Goal: Task Accomplishment & Management: Manage account settings

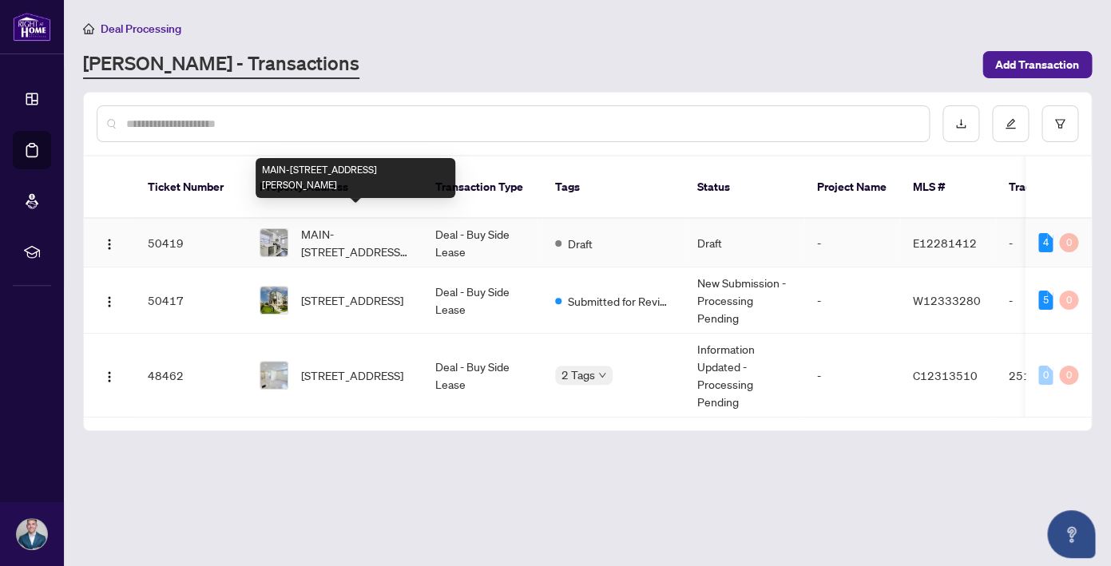
click at [451, 224] on td "Deal - Buy Side Lease" at bounding box center [483, 243] width 120 height 49
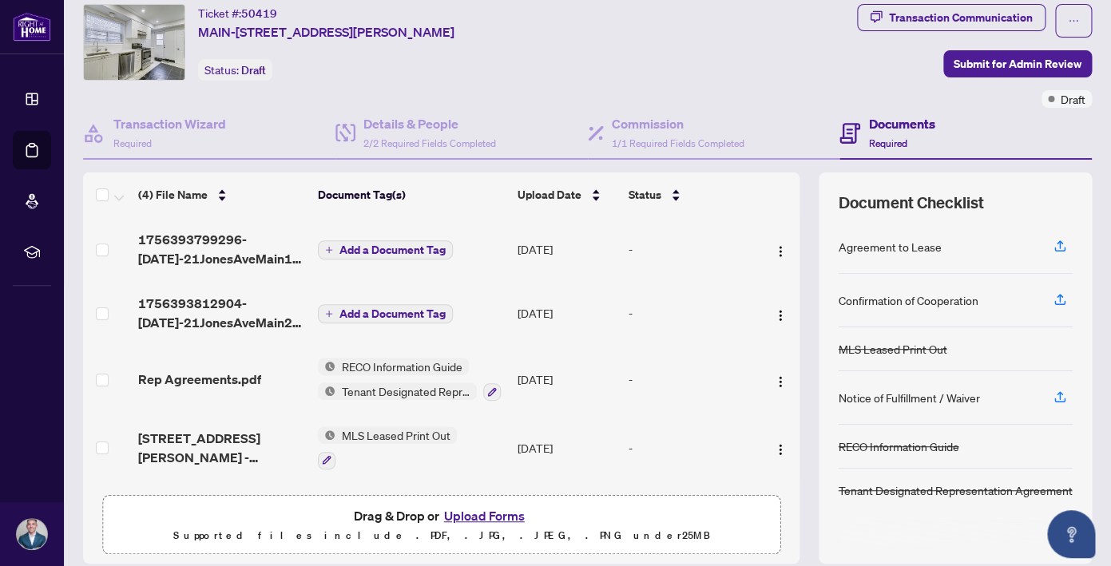
scroll to position [102, 0]
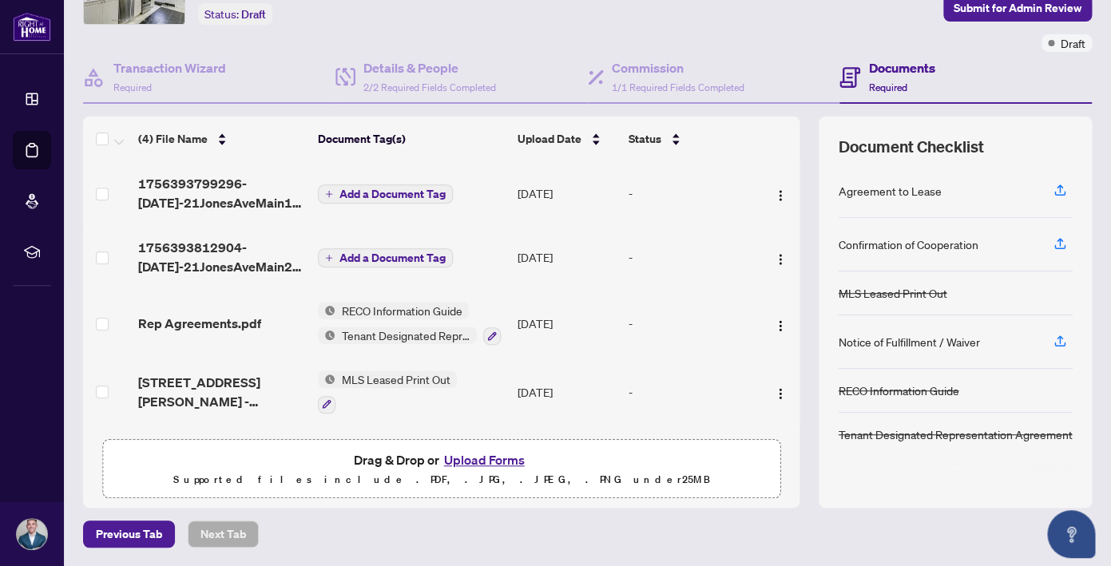
click at [457, 459] on button "Upload Forms" at bounding box center [484, 460] width 90 height 21
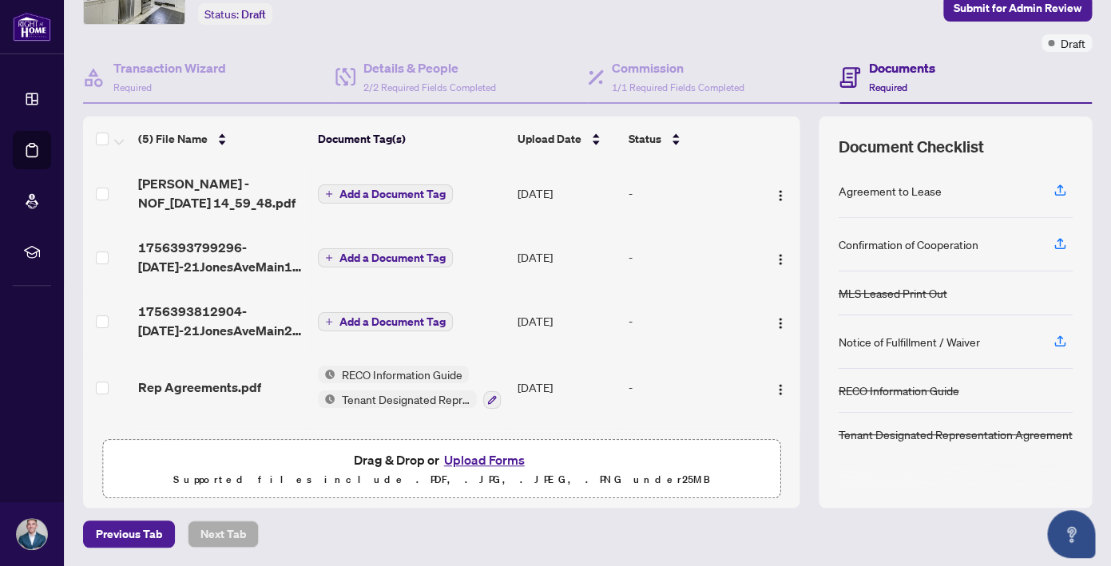
click at [376, 193] on span "Add a Document Tag" at bounding box center [393, 194] width 106 height 11
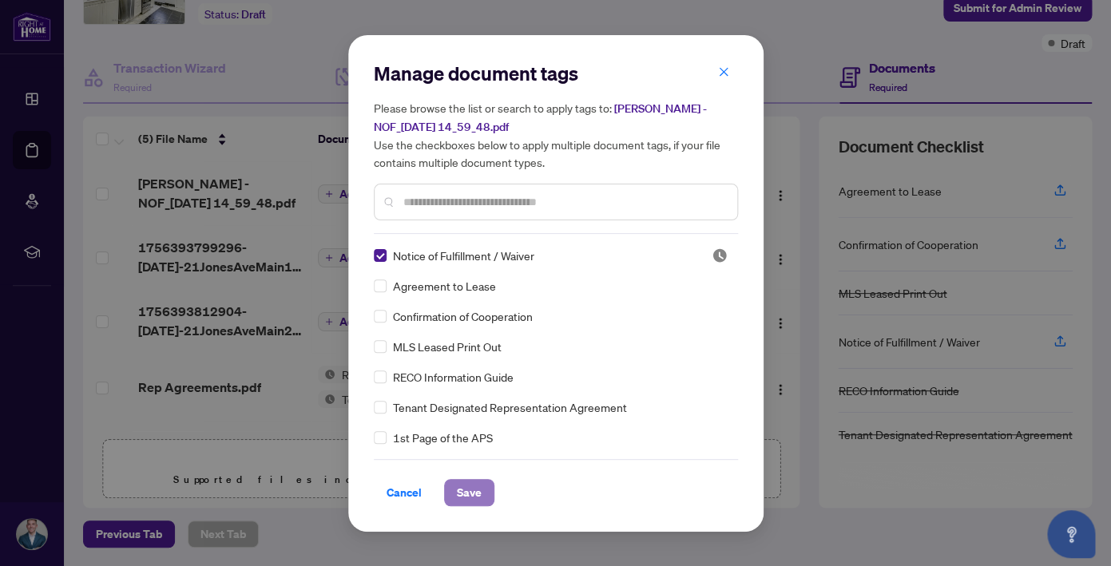
click at [475, 499] on span "Save" at bounding box center [469, 493] width 25 height 26
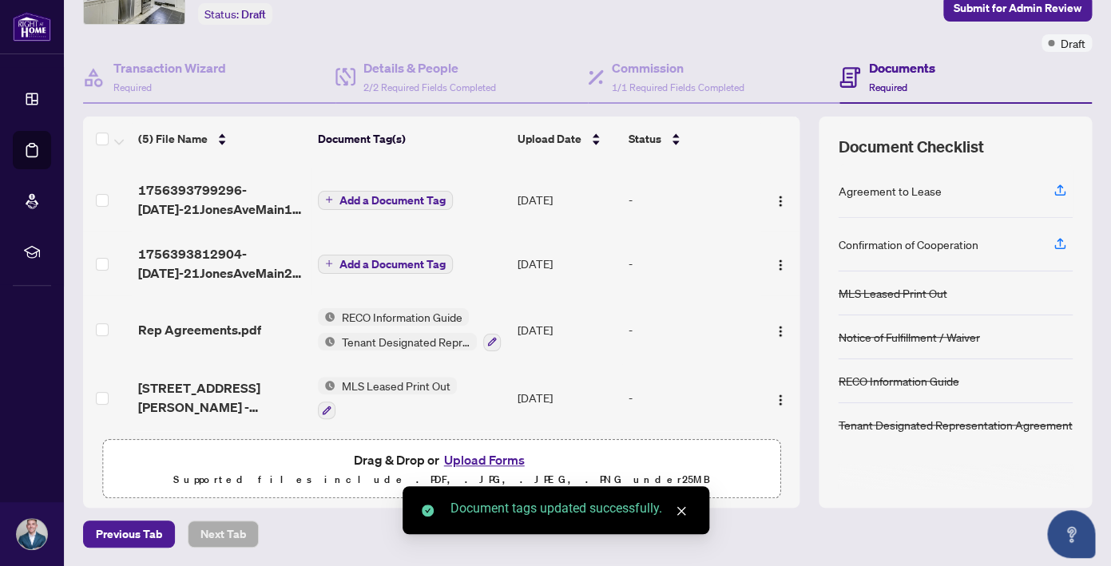
scroll to position [0, 0]
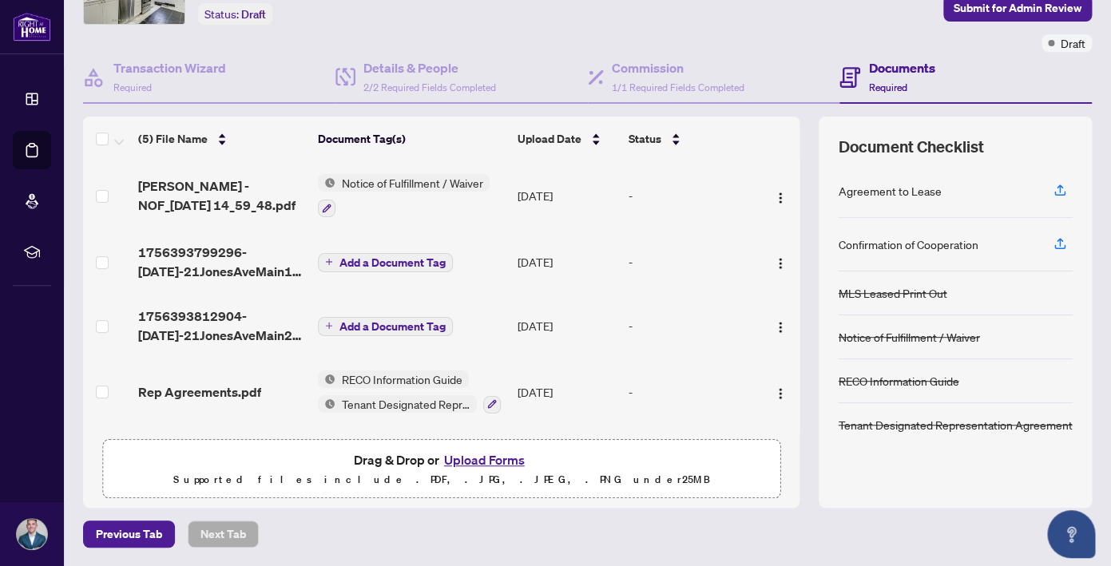
click at [364, 325] on span "Add a Document Tag" at bounding box center [393, 326] width 106 height 11
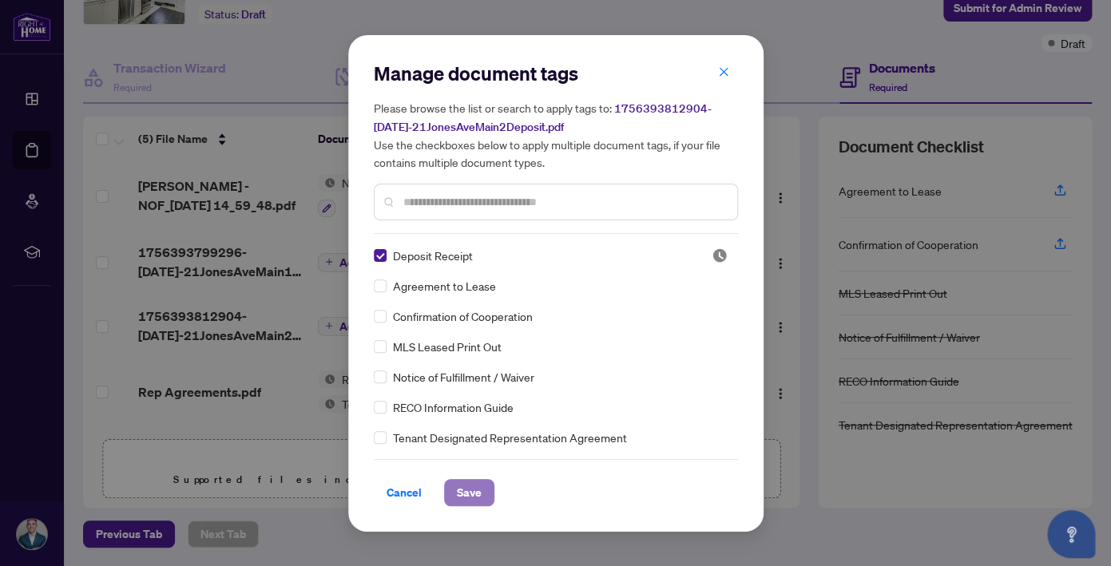
click at [477, 494] on span "Save" at bounding box center [469, 493] width 25 height 26
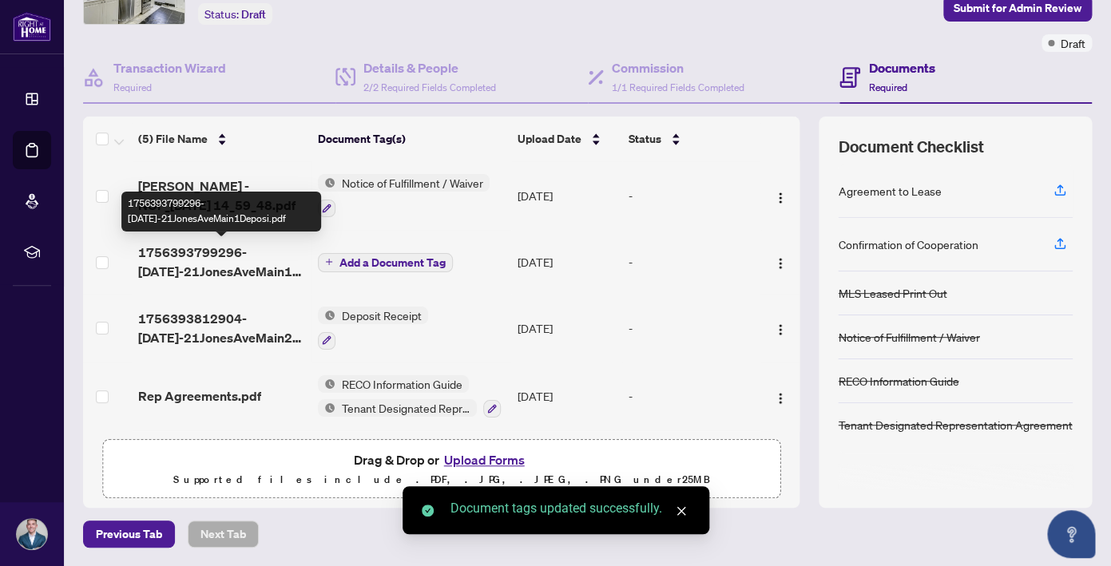
click at [237, 264] on span "1756393799296-[DATE]-21JonesAveMain1Deposi.pdf" at bounding box center [221, 262] width 167 height 38
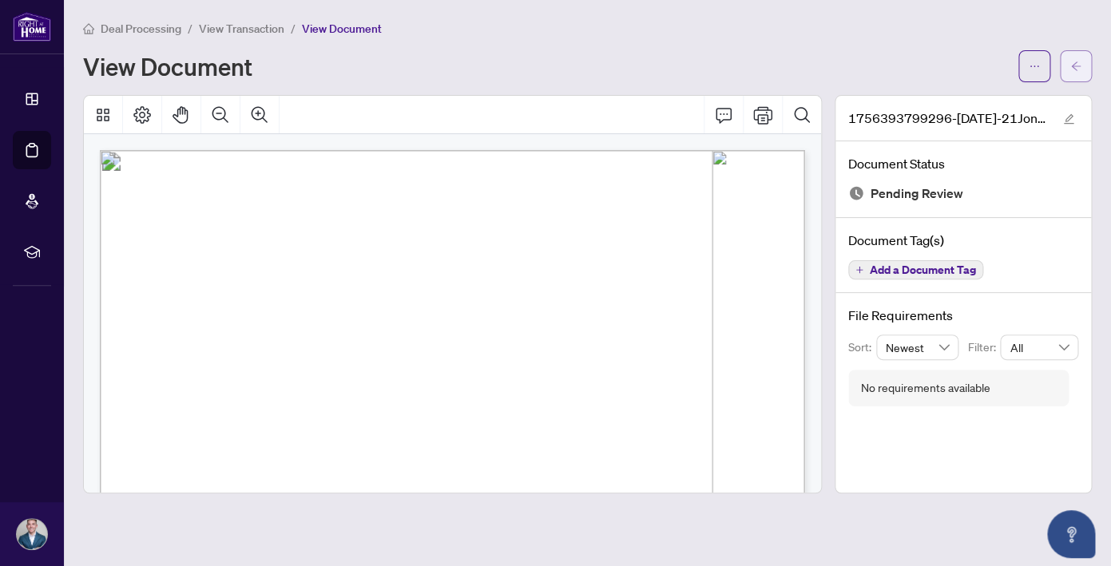
click at [1075, 66] on icon "arrow-left" at bounding box center [1076, 66] width 10 height 9
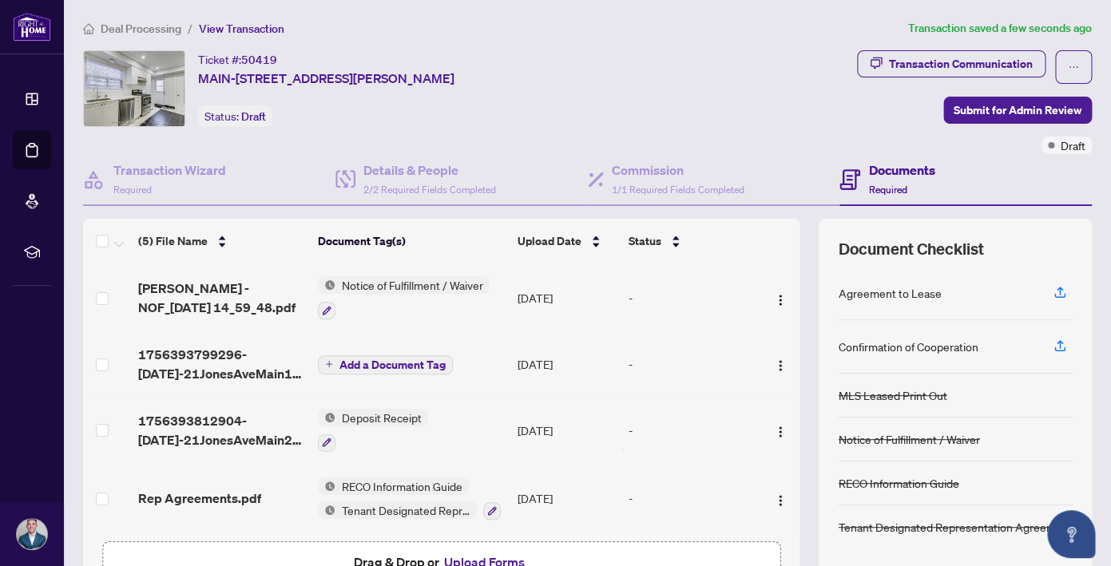
click at [370, 365] on span "Add a Document Tag" at bounding box center [393, 364] width 106 height 11
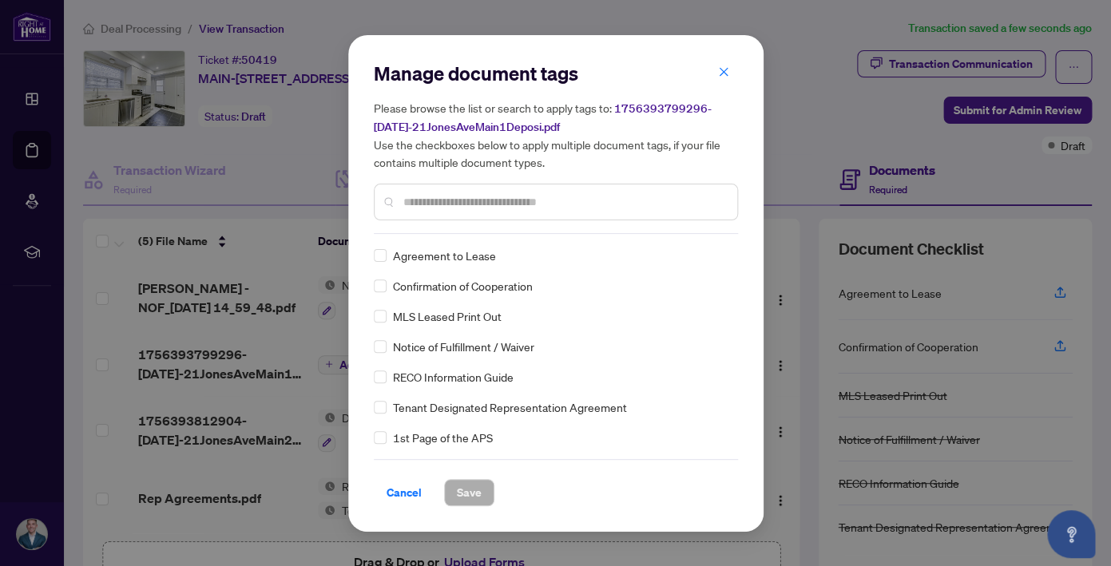
click at [435, 202] on input "text" at bounding box center [563, 202] width 321 height 18
type input "****"
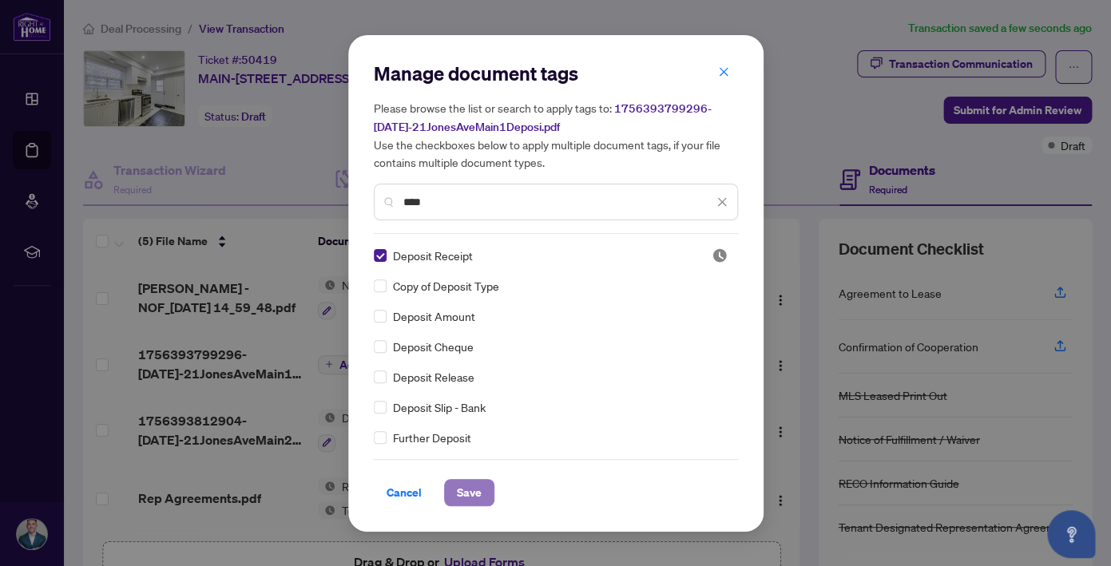
click at [473, 489] on span "Save" at bounding box center [469, 493] width 25 height 26
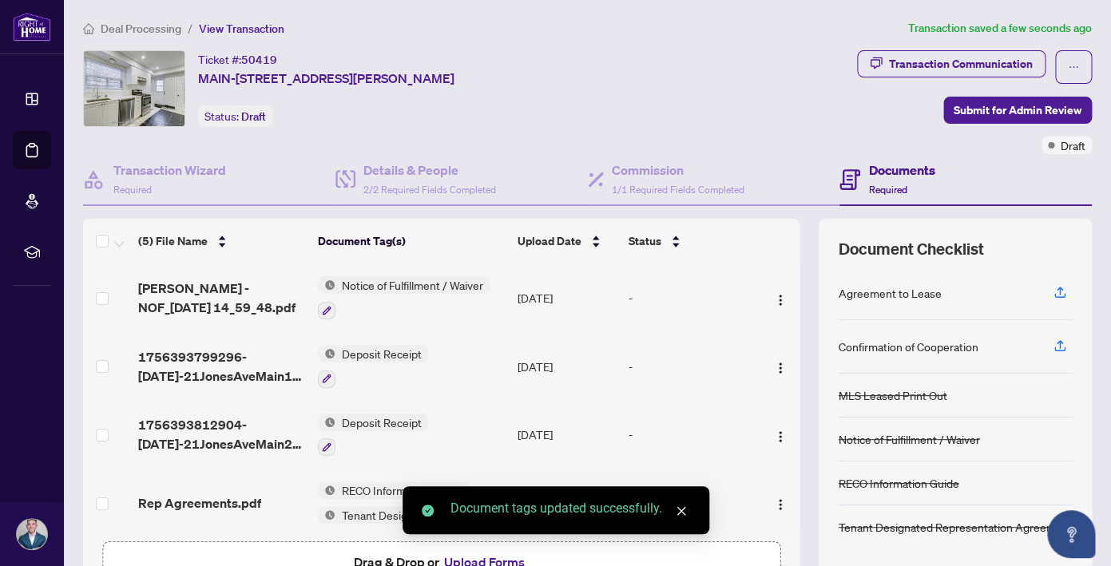
click at [733, 122] on div "Ticket #: 50419 MAIN-[STREET_ADDRESS][PERSON_NAME] Status: Draft" at bounding box center [467, 88] width 768 height 77
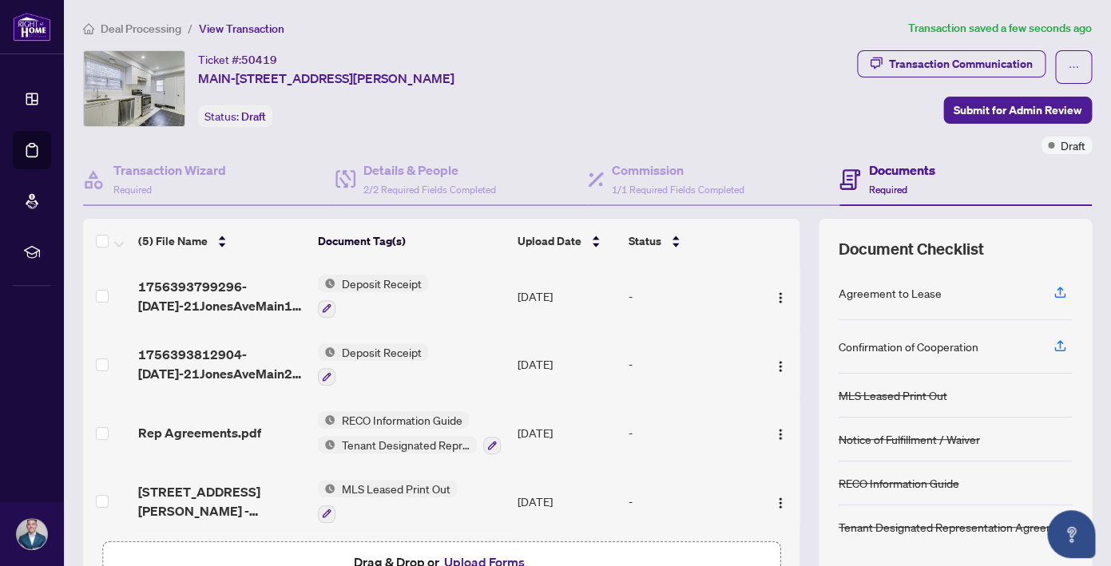
click at [160, 31] on span "Deal Processing" at bounding box center [141, 29] width 81 height 14
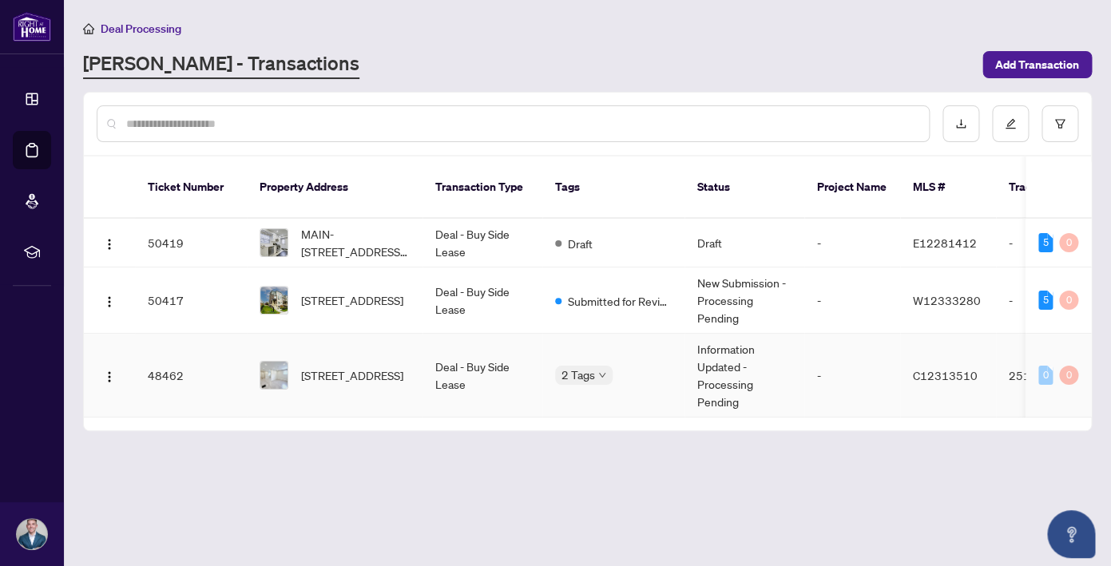
click at [465, 357] on td "Deal - Buy Side Lease" at bounding box center [483, 376] width 120 height 84
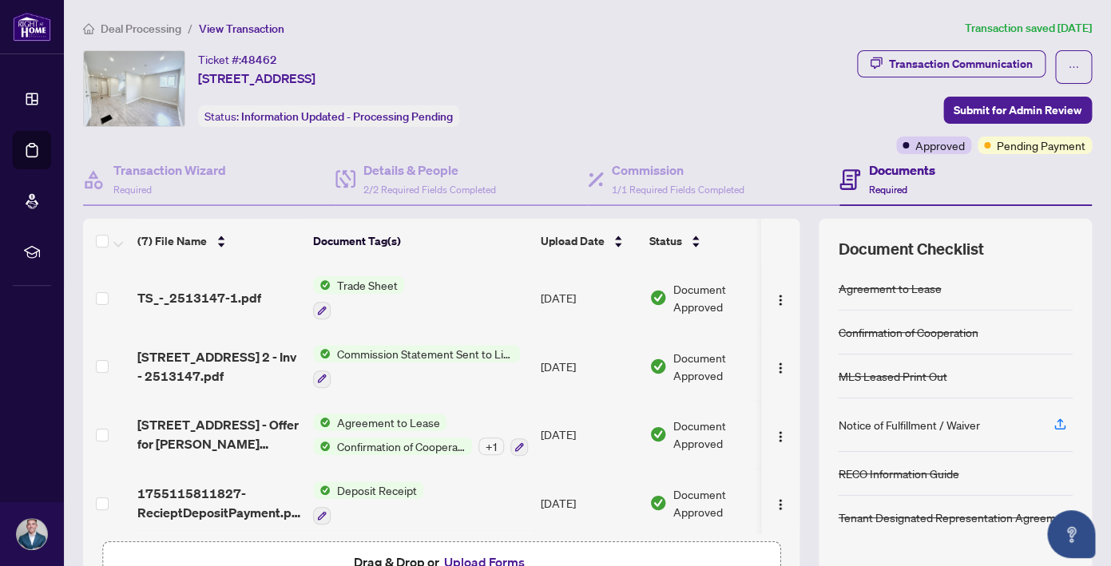
click at [154, 25] on span "Deal Processing" at bounding box center [141, 29] width 81 height 14
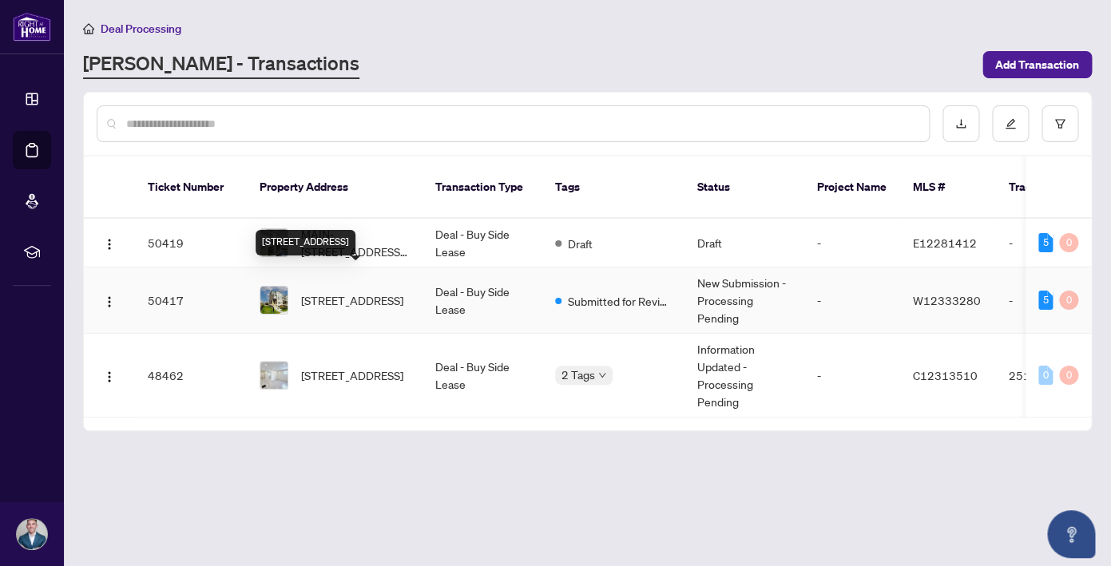
click at [348, 292] on span "[STREET_ADDRESS]" at bounding box center [352, 301] width 102 height 18
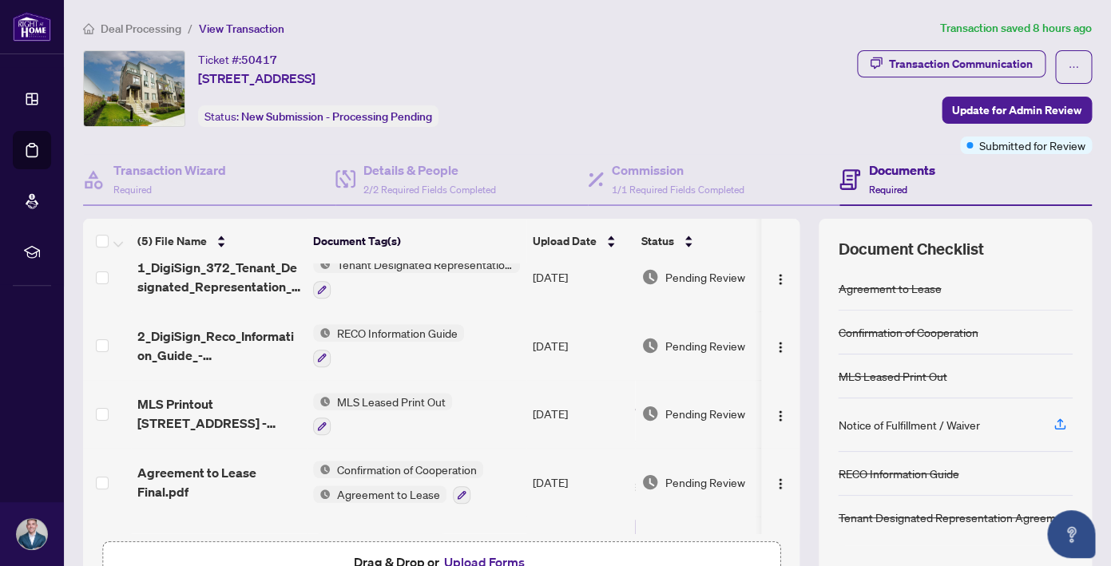
scroll to position [54, 0]
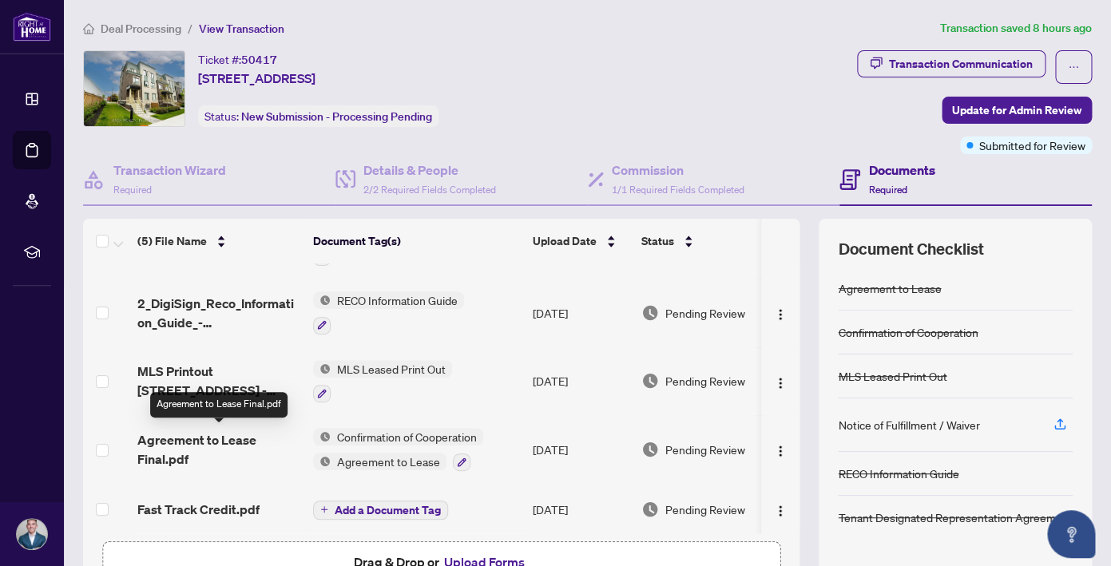
click at [185, 440] on span "Agreement to Lease Final.pdf" at bounding box center [218, 450] width 163 height 38
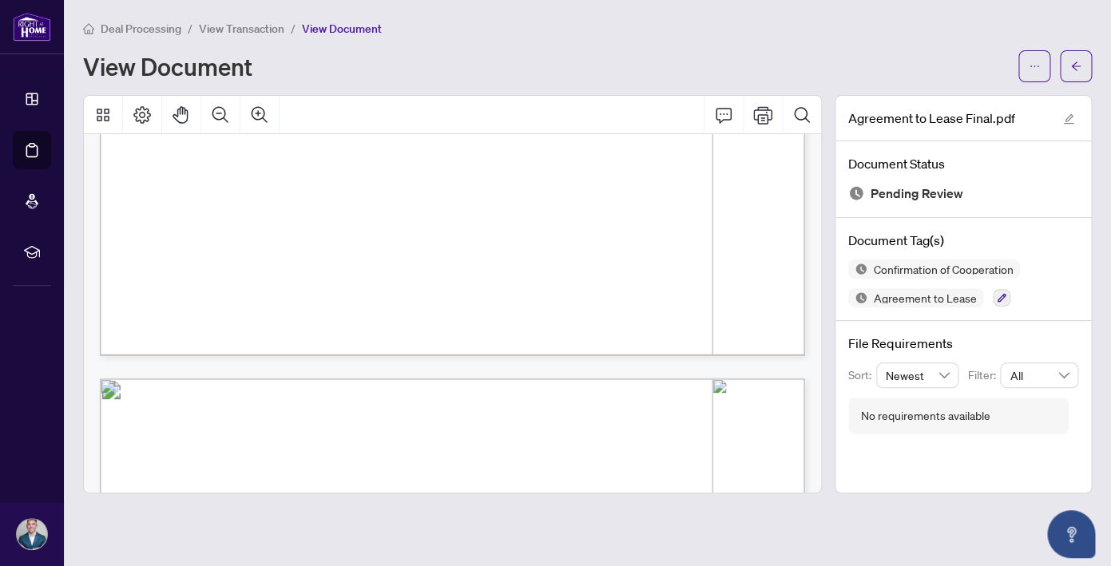
scroll to position [5390, 0]
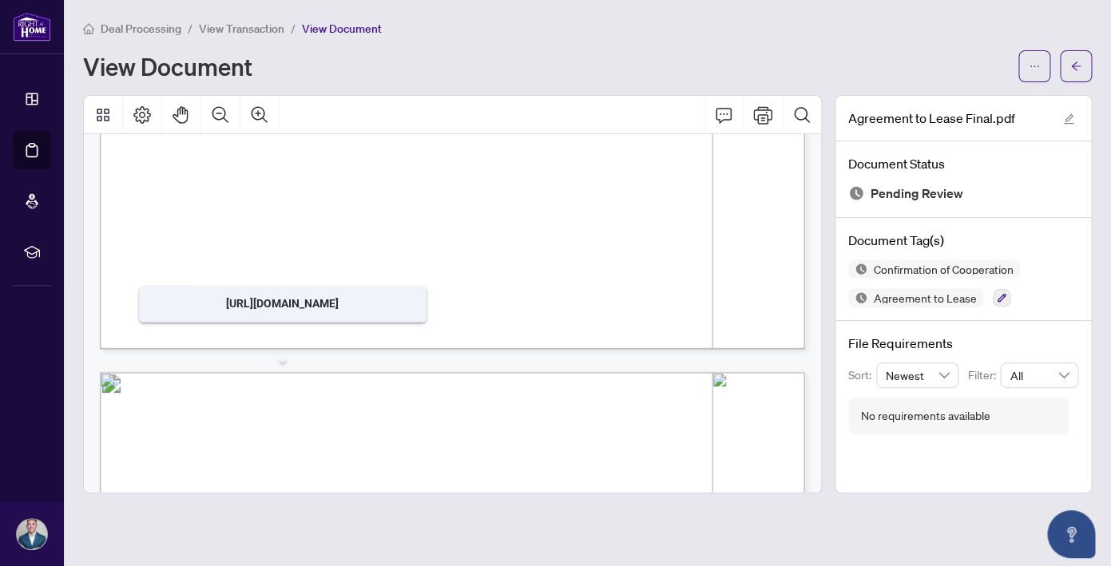
click at [157, 26] on span "Deal Processing" at bounding box center [141, 29] width 81 height 14
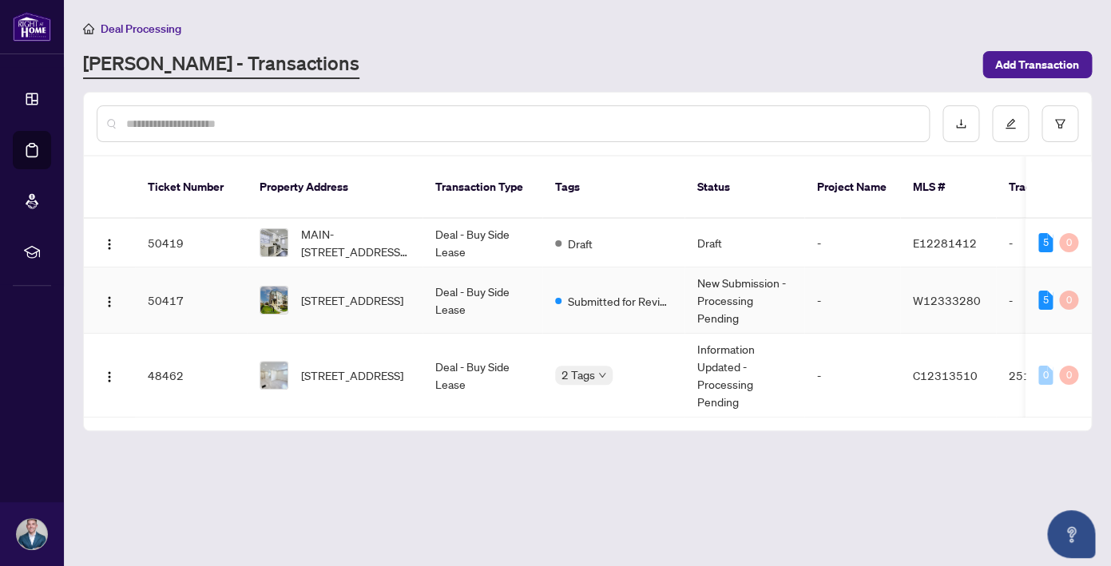
click at [479, 268] on td "Deal - Buy Side Lease" at bounding box center [483, 301] width 120 height 66
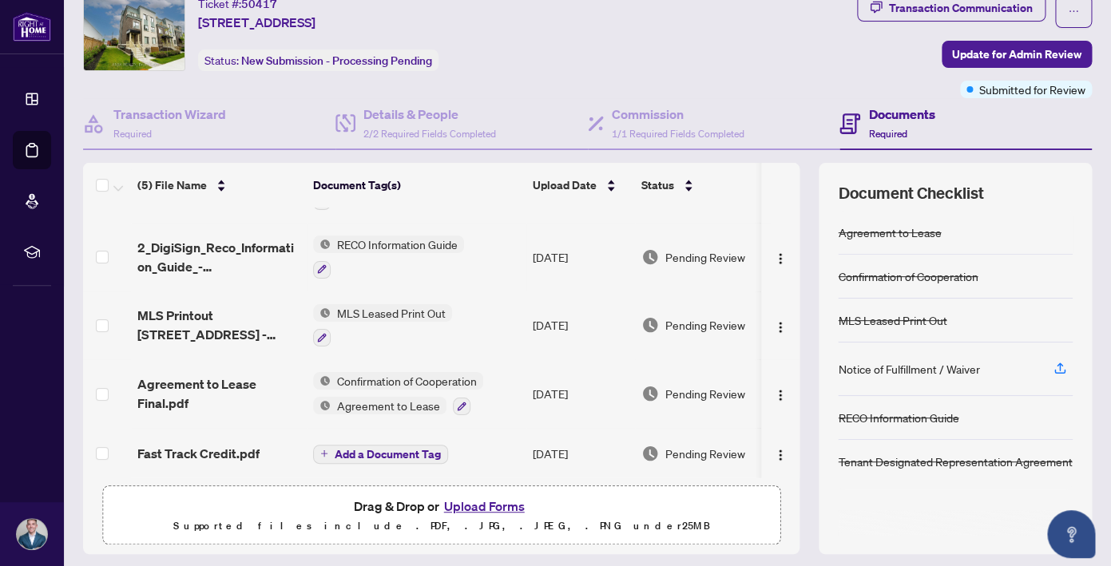
scroll to position [102, 0]
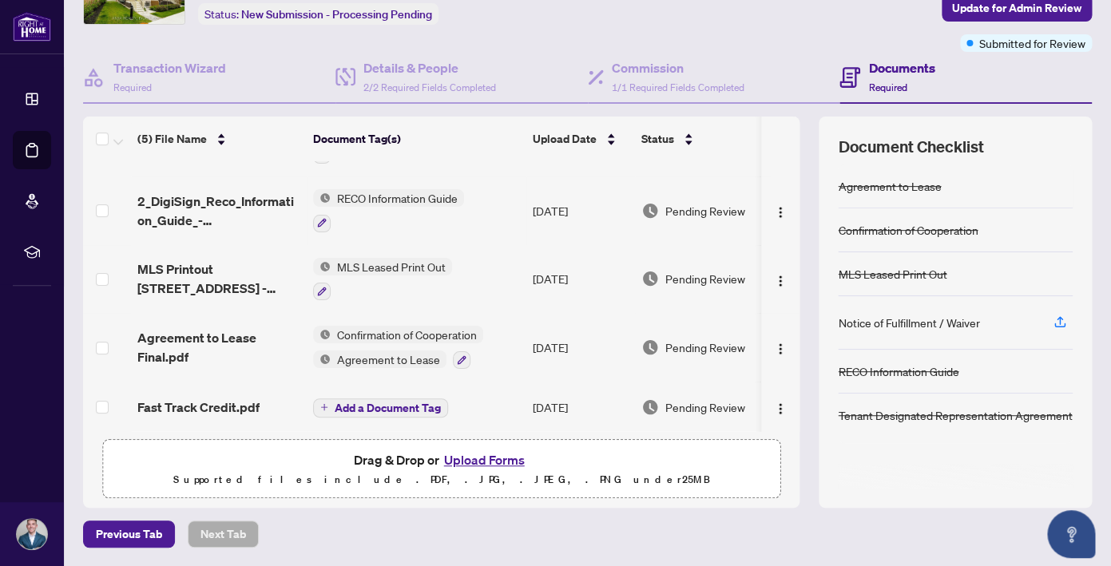
click at [468, 465] on button "Upload Forms" at bounding box center [484, 460] width 90 height 21
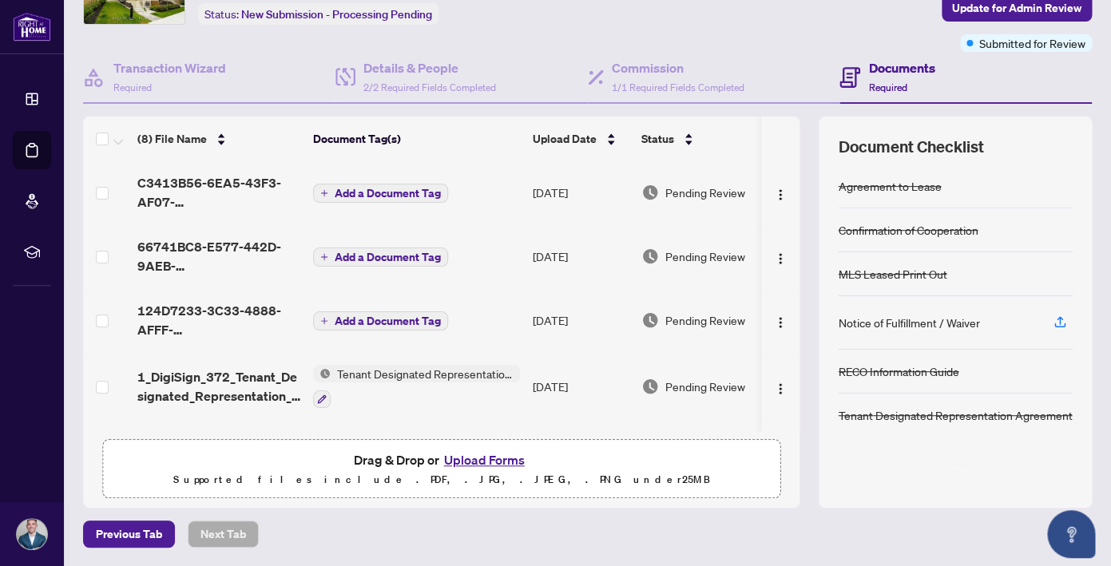
scroll to position [0, 0]
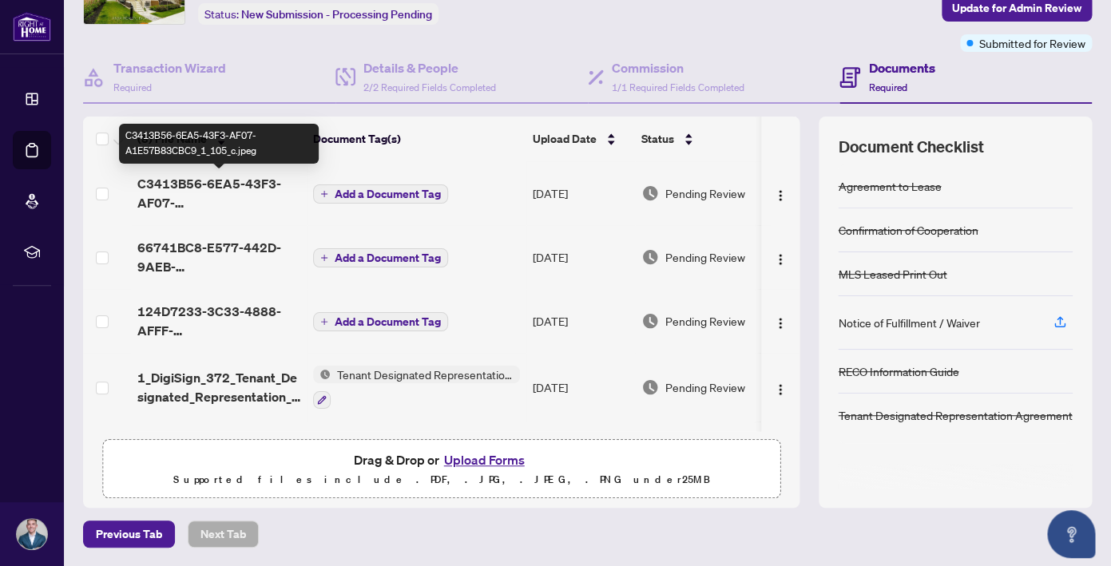
click at [213, 185] on span "C3413B56-6EA5-43F3-AF07-A1E57B83CBC9_1_105_c.jpeg" at bounding box center [218, 193] width 163 height 38
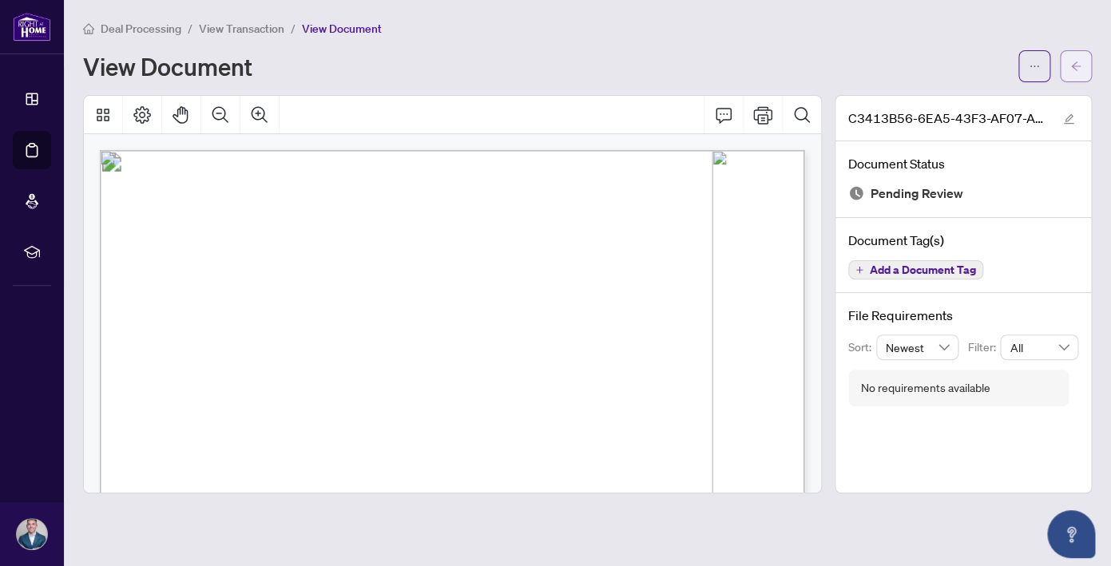
click at [1075, 69] on icon "arrow-left" at bounding box center [1076, 66] width 11 height 11
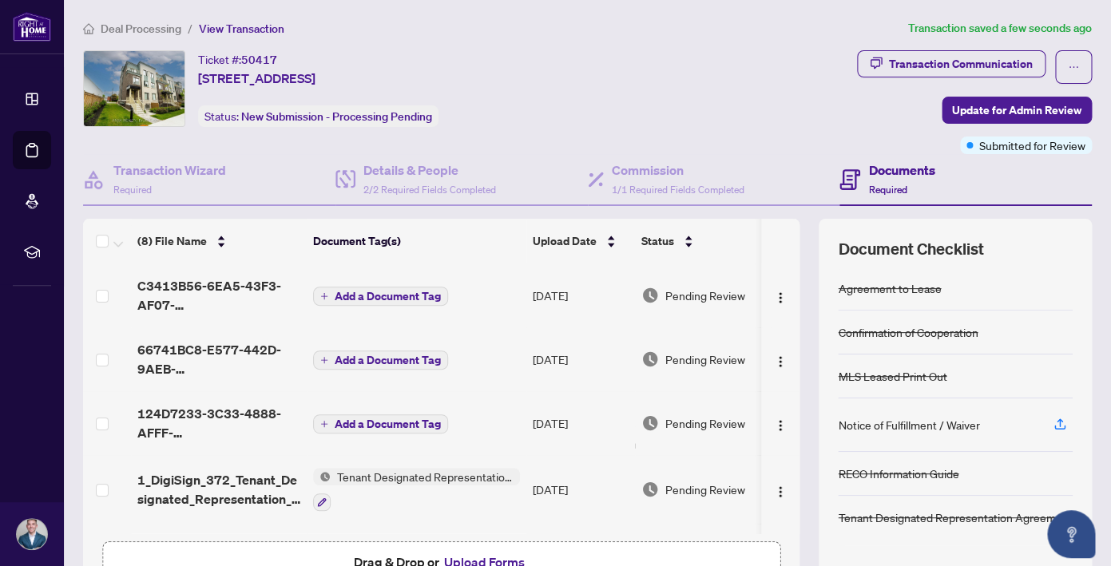
click at [174, 359] on span "66741BC8-E577-442D-9AEB-5838EC893351_1_105_c.jpeg" at bounding box center [218, 359] width 163 height 38
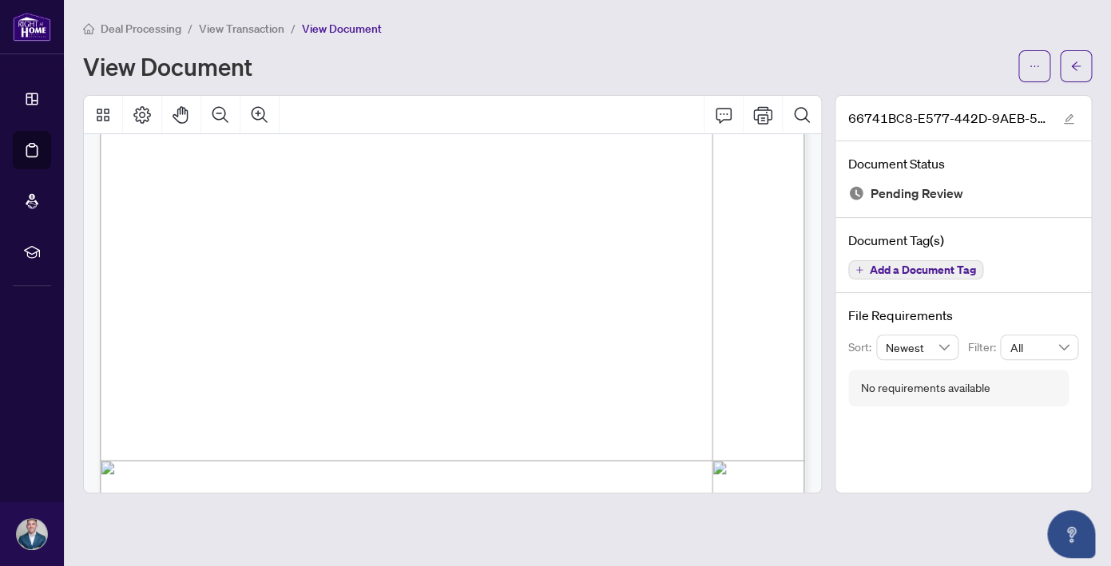
scroll to position [340, 0]
click at [1079, 67] on icon "arrow-left" at bounding box center [1076, 66] width 11 height 11
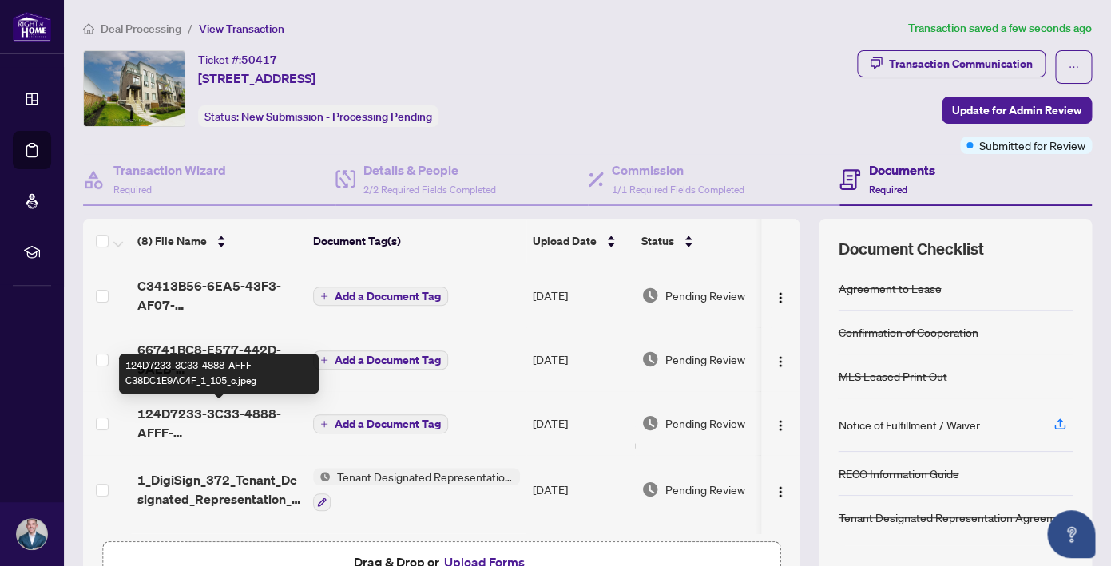
click at [197, 416] on span "124D7233-3C33-4888-AFFF-C38DC1E9AC4F_1_105_c.jpeg" at bounding box center [218, 423] width 163 height 38
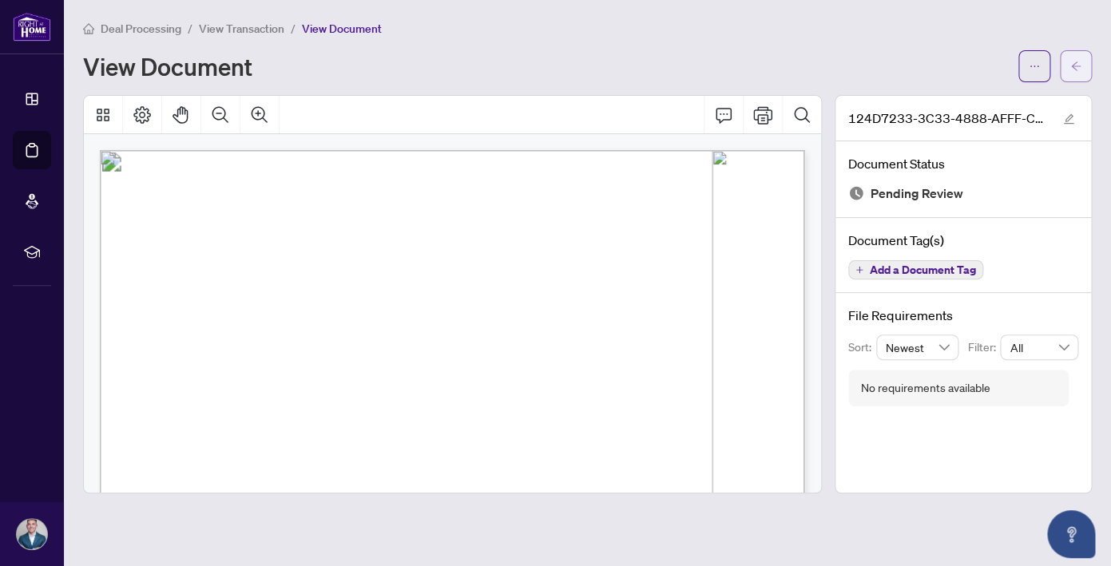
click at [1078, 65] on icon "arrow-left" at bounding box center [1076, 66] width 11 height 11
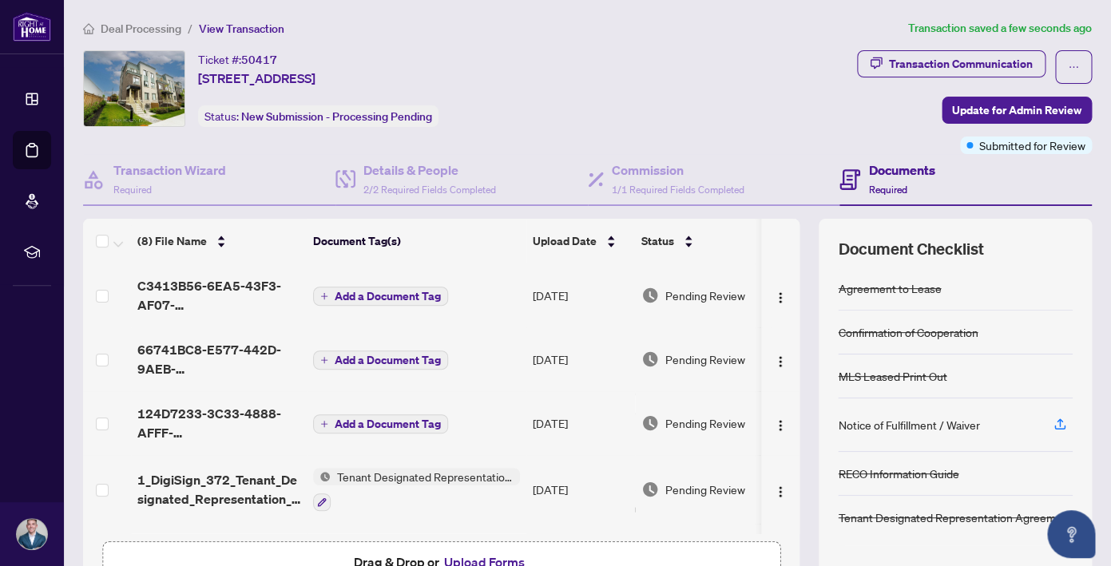
click at [347, 293] on span "Add a Document Tag" at bounding box center [388, 296] width 106 height 11
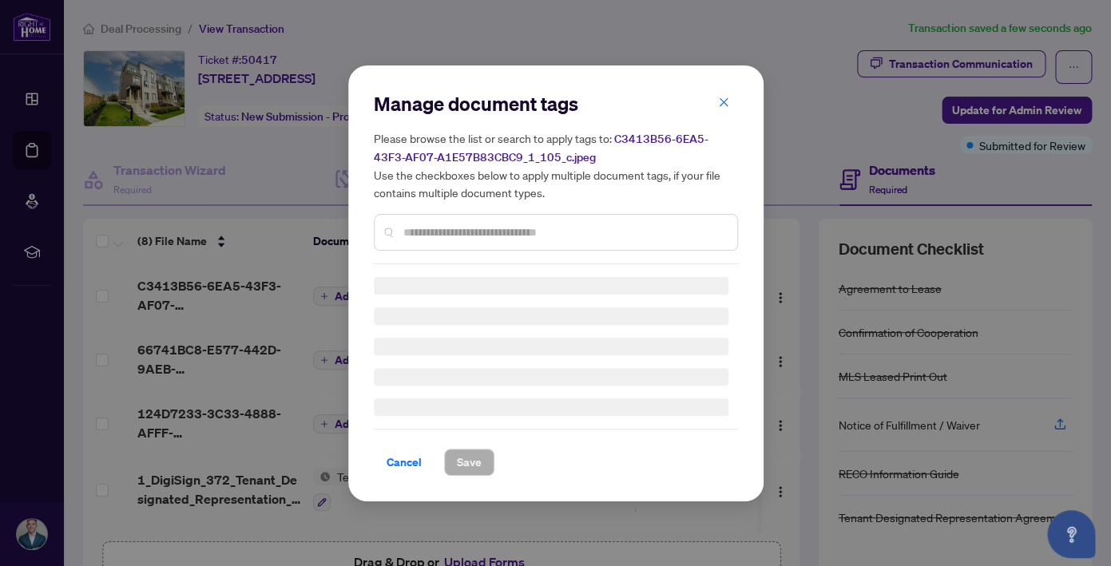
click at [455, 232] on input "text" at bounding box center [563, 233] width 321 height 18
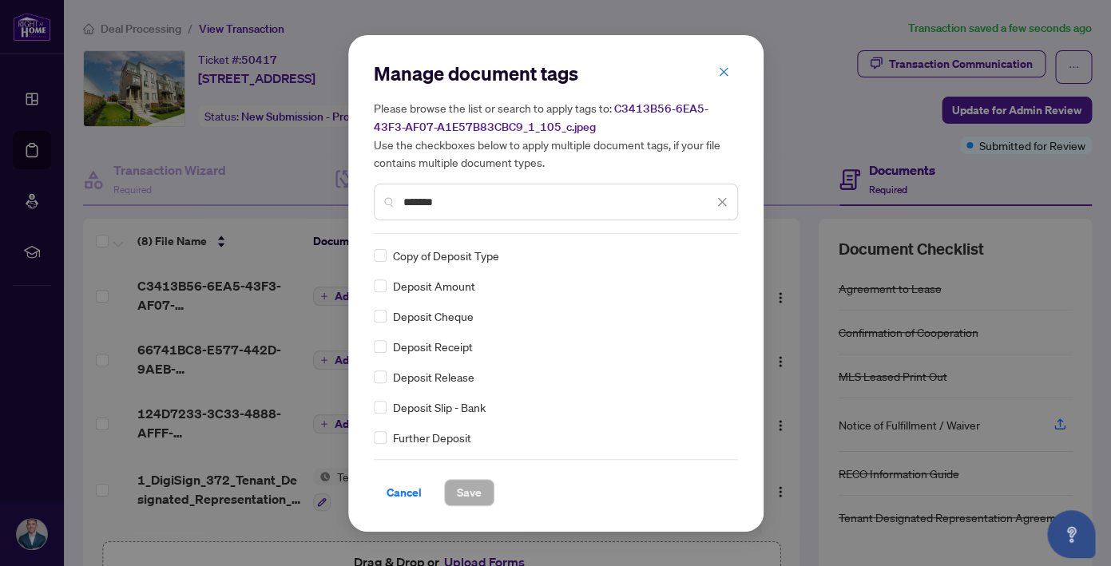
type input "*******"
click at [466, 495] on span "Save" at bounding box center [469, 493] width 25 height 26
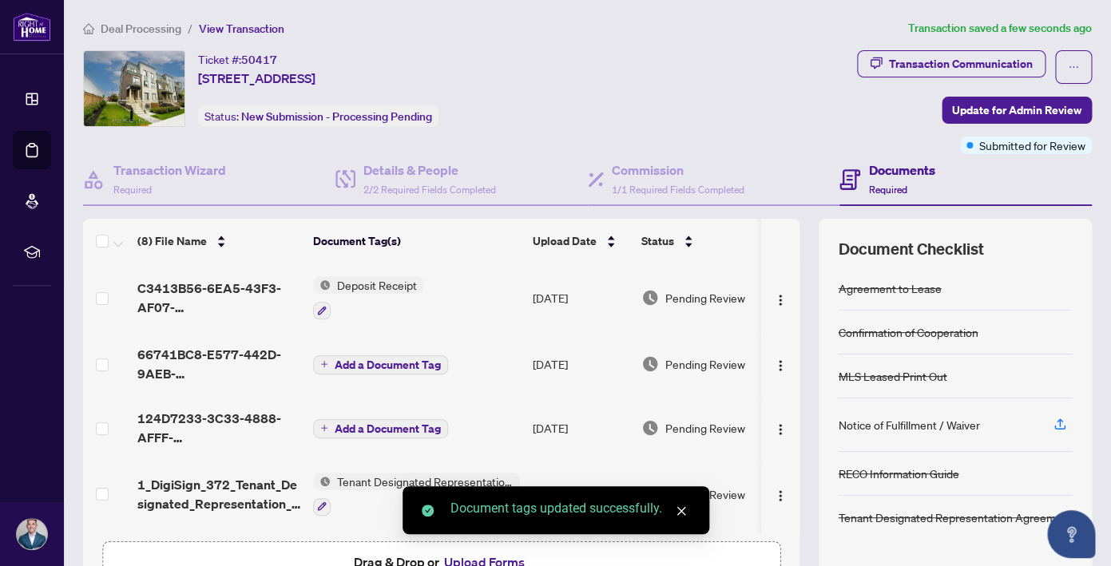
click at [372, 361] on span "Add a Document Tag" at bounding box center [388, 364] width 106 height 11
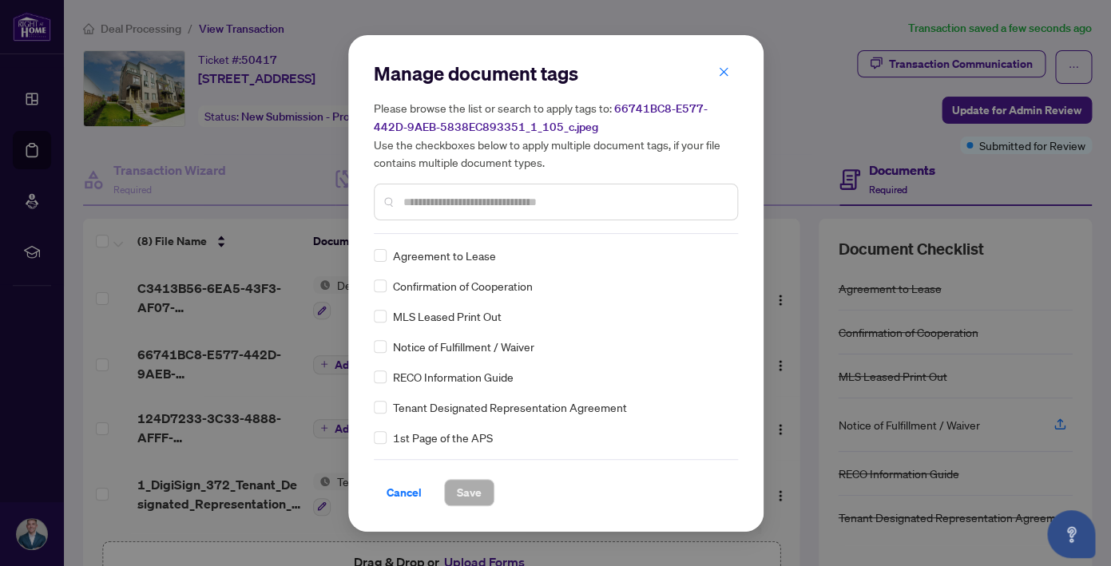
click at [491, 205] on input "text" at bounding box center [563, 202] width 321 height 18
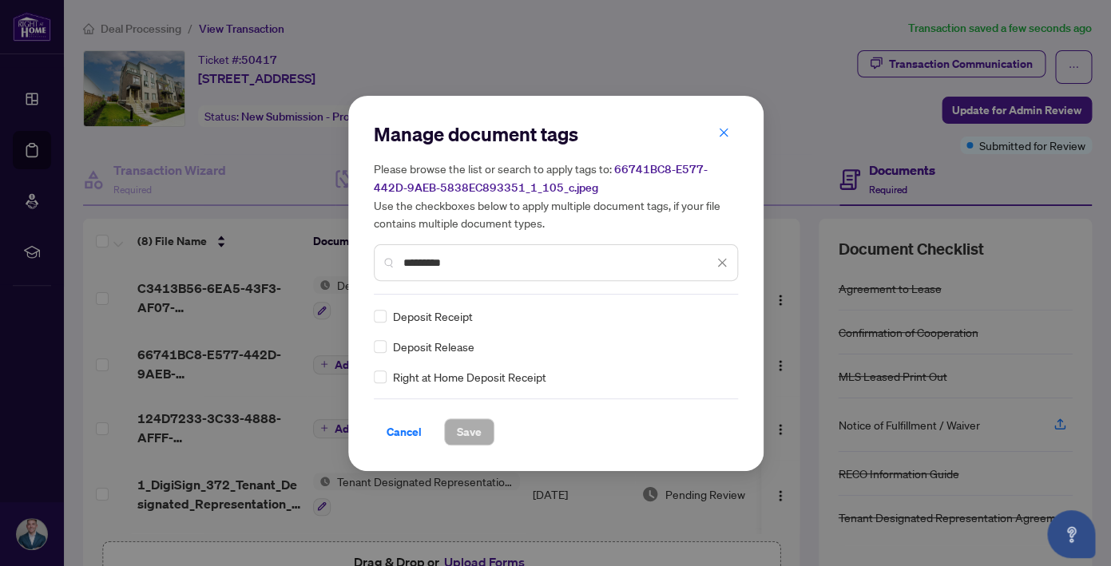
type input "*********"
click at [471, 431] on span "Save" at bounding box center [469, 432] width 25 height 26
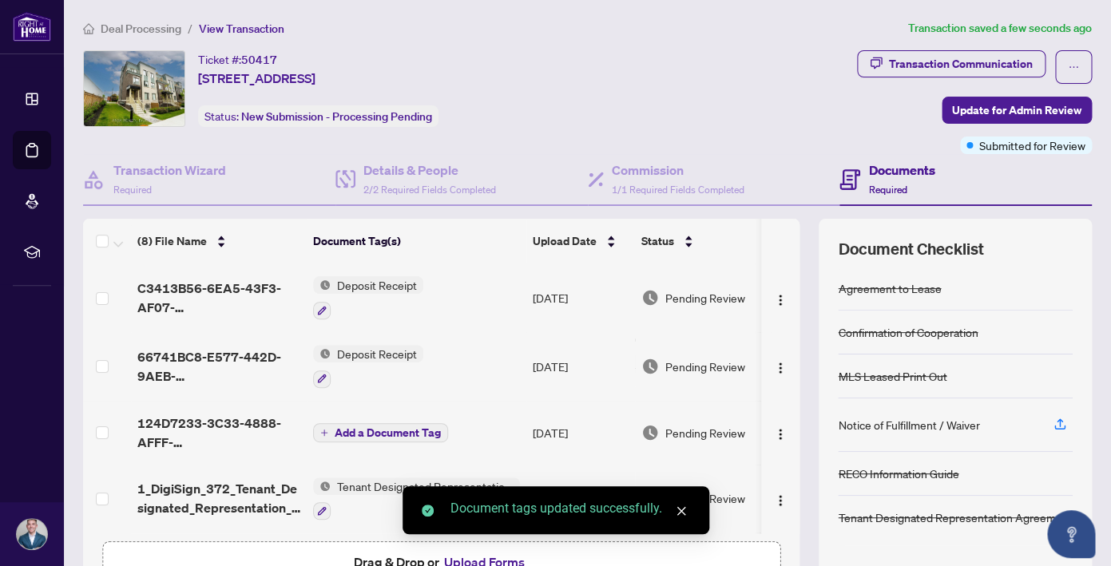
click at [397, 431] on span "Add a Document Tag" at bounding box center [388, 432] width 106 height 11
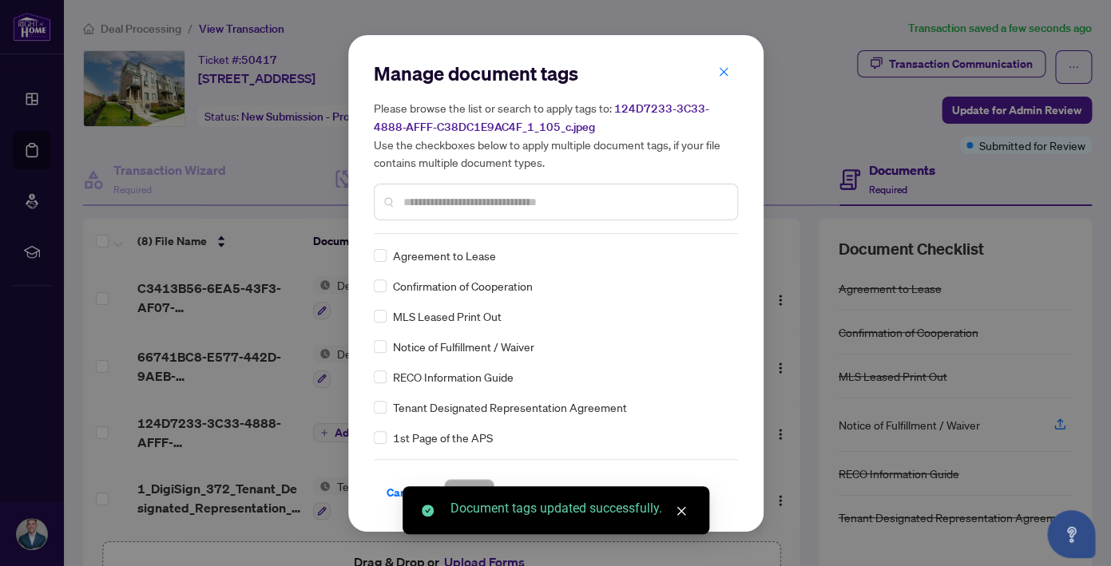
click at [484, 231] on div "Manage document tags Please browse the list or search to apply tags to: 124D723…" at bounding box center [556, 147] width 364 height 173
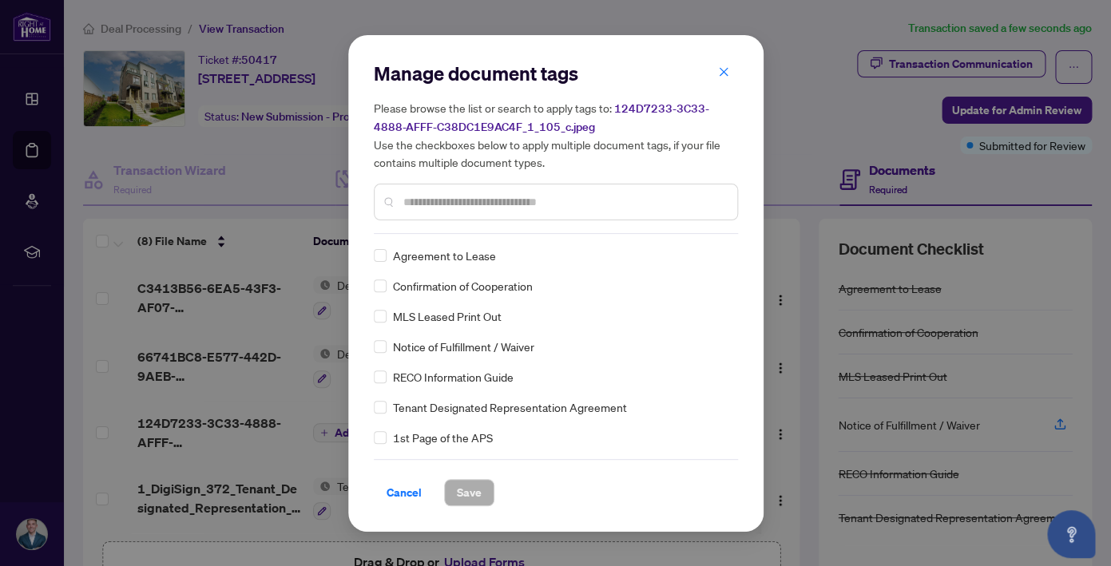
click at [486, 208] on input "text" at bounding box center [563, 202] width 321 height 18
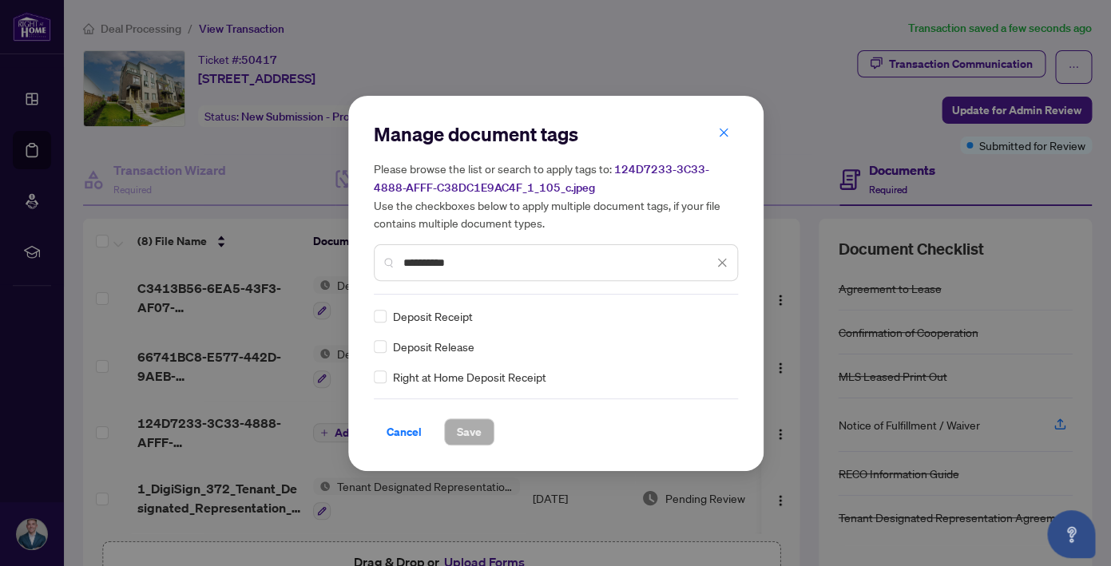
type input "**********"
click at [475, 428] on span "Save" at bounding box center [469, 432] width 25 height 26
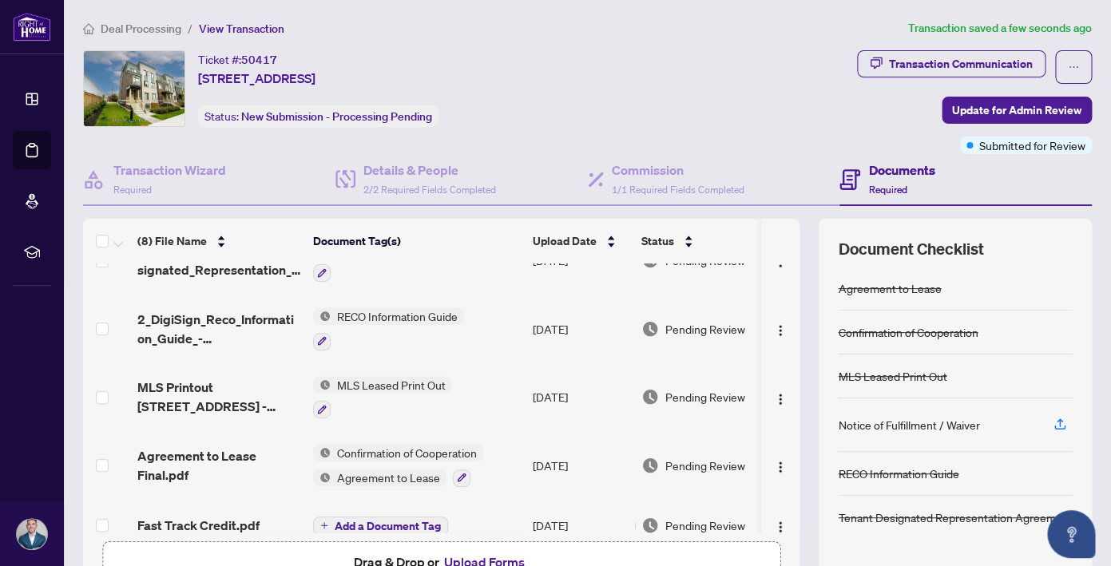
scroll to position [257, 0]
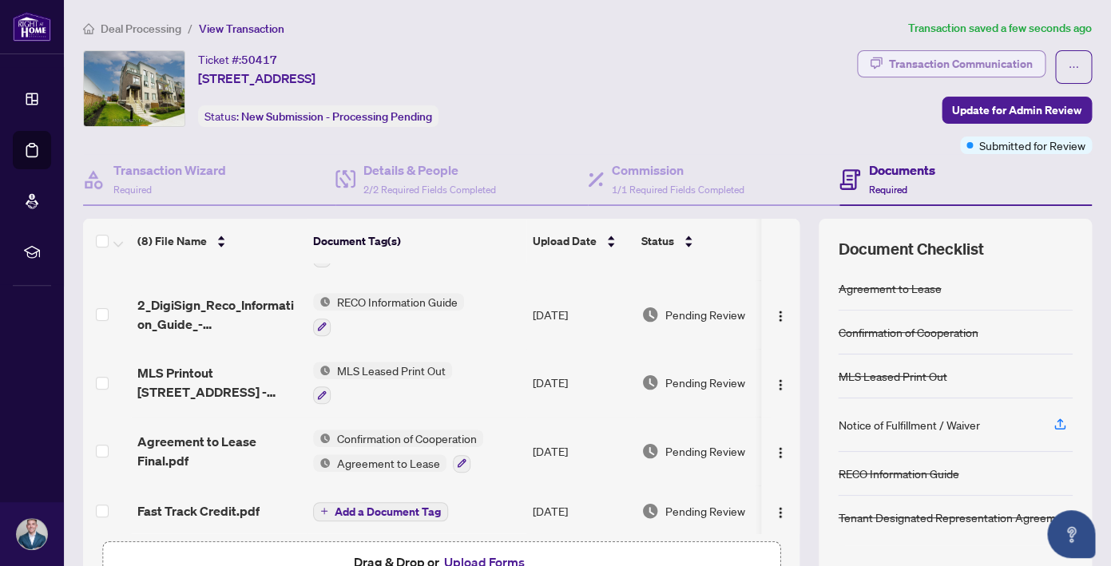
click at [922, 60] on div "Transaction Communication" at bounding box center [961, 64] width 144 height 26
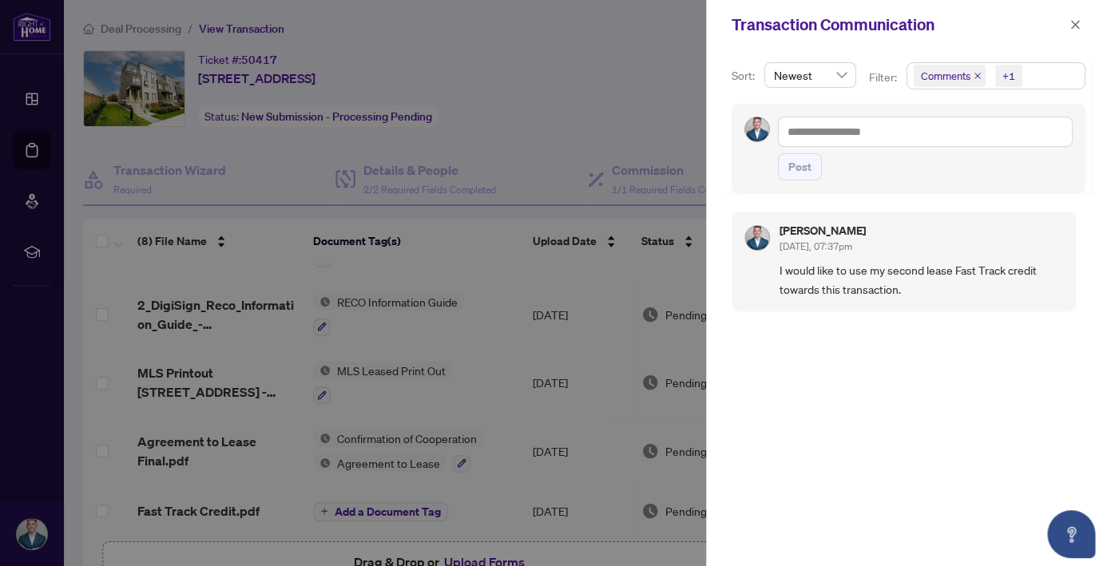
scroll to position [3, 0]
click at [651, 93] on div at bounding box center [555, 283] width 1111 height 566
click at [1073, 22] on icon "close" at bounding box center [1075, 24] width 11 height 11
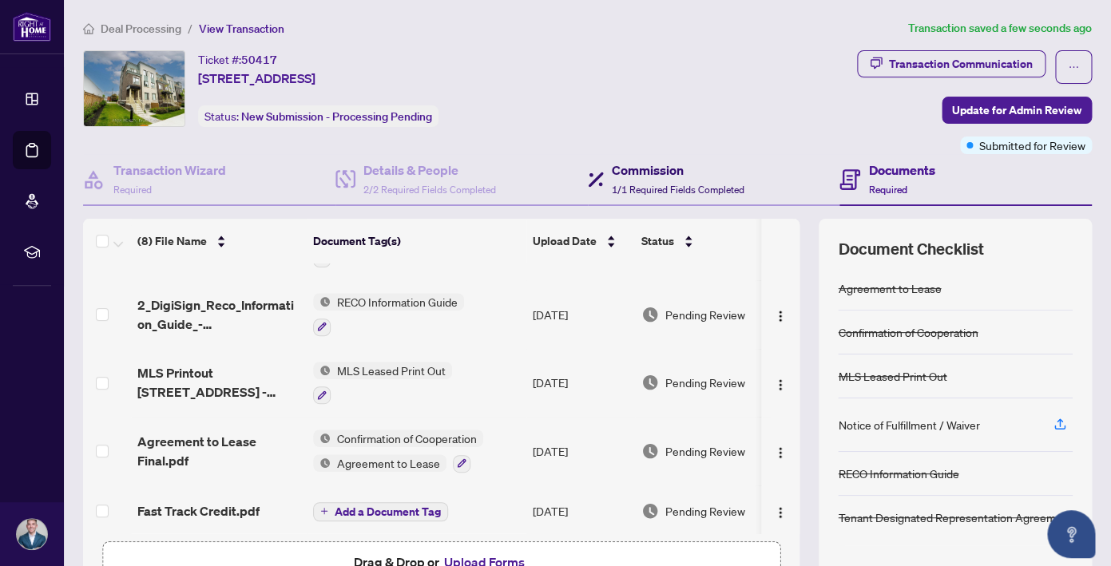
click at [644, 181] on div "Commission 1/1 Required Fields Completed" at bounding box center [678, 180] width 133 height 38
type textarea "**********"
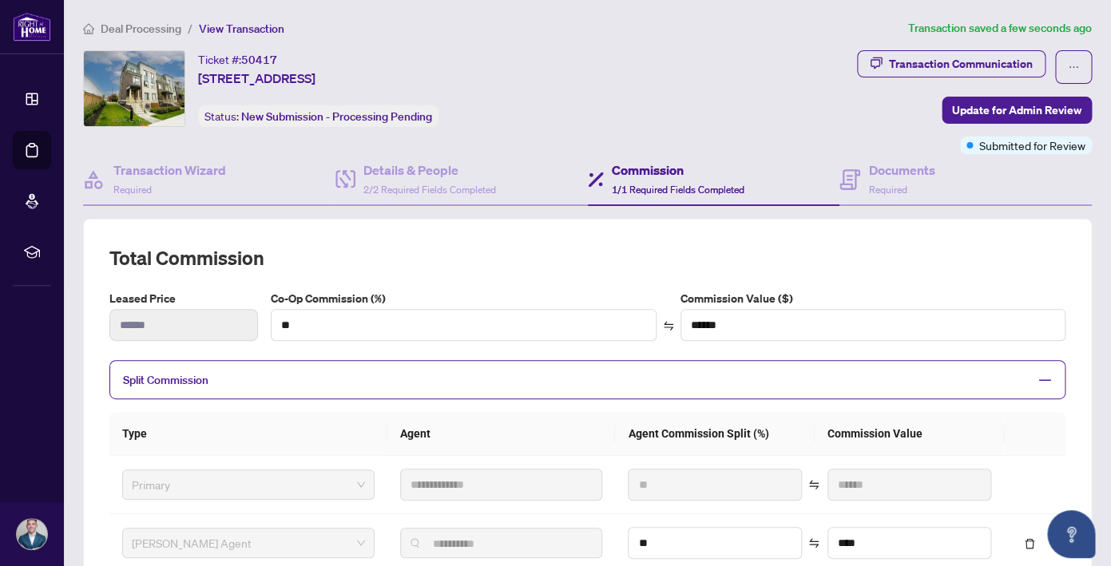
click at [129, 25] on span "Deal Processing" at bounding box center [141, 29] width 81 height 14
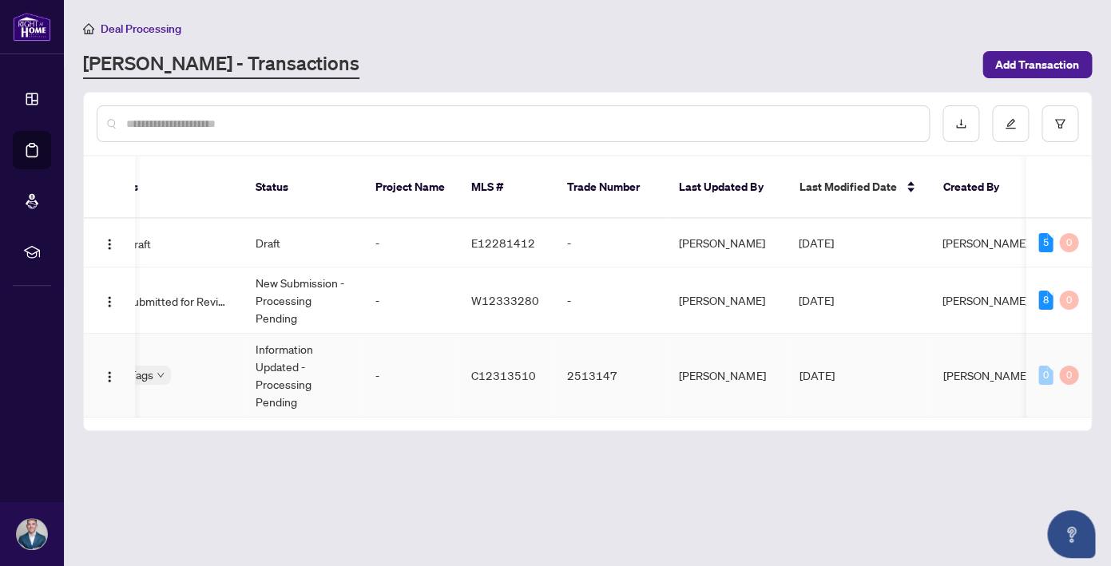
scroll to position [0, 443]
